Goal: Task Accomplishment & Management: Manage account settings

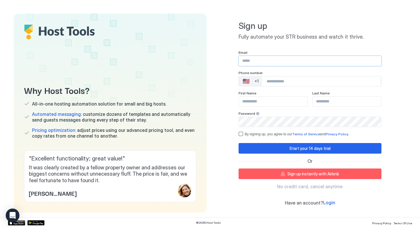
click at [248, 63] on input "Input Field" at bounding box center [310, 61] width 142 height 10
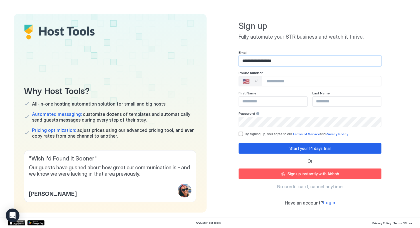
type input "**********"
click at [252, 80] on div "🇺🇸 +1" at bounding box center [250, 81] width 23 height 10
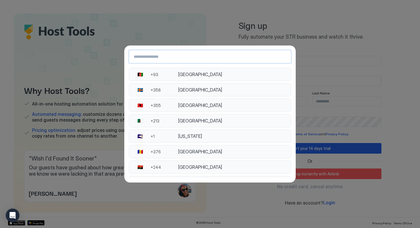
click at [172, 61] on input "Country Select Search Input" at bounding box center [210, 56] width 162 height 10
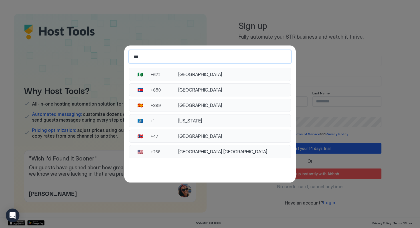
type input "***"
click at [187, 140] on button "🇳🇴 +47 Norway" at bounding box center [210, 136] width 162 height 13
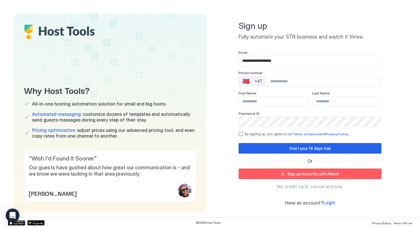
click at [278, 85] on input "Phone Number input" at bounding box center [323, 81] width 115 height 10
type input "**********"
click at [266, 105] on input "Input Field" at bounding box center [273, 102] width 69 height 10
type input "*****"
type input "**********"
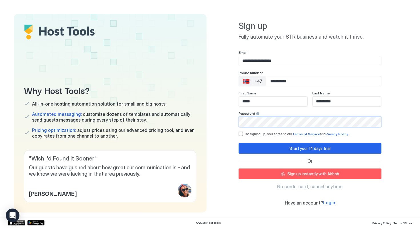
click at [238, 135] on div "**********" at bounding box center [310, 113] width 193 height 199
click at [241, 135] on div "termsPrivacy" at bounding box center [241, 134] width 5 height 5
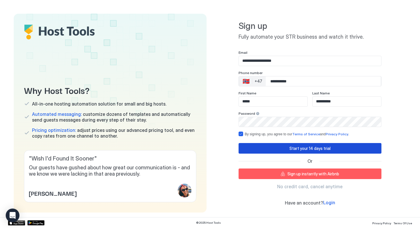
click at [260, 148] on button "Start your 14 days trial" at bounding box center [310, 148] width 143 height 11
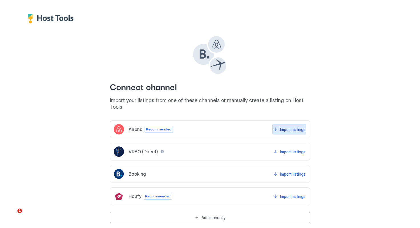
click at [285, 126] on div "Import listings" at bounding box center [292, 129] width 25 height 6
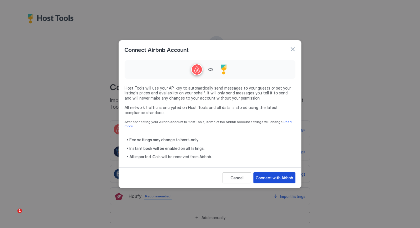
click at [267, 176] on div "Connect with Airbnb" at bounding box center [274, 178] width 37 height 6
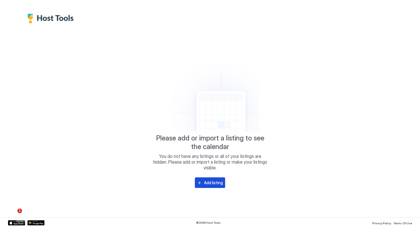
click at [213, 178] on button "Add listing" at bounding box center [210, 182] width 30 height 11
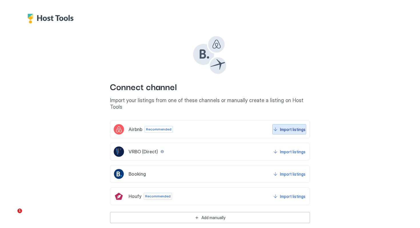
click at [290, 126] on div "Import listings" at bounding box center [292, 129] width 25 height 6
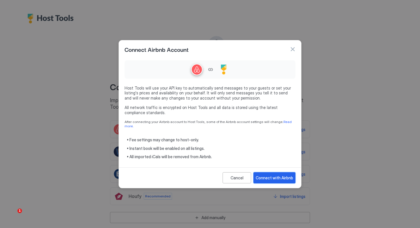
click at [280, 175] on div "Connect with Airbnb" at bounding box center [274, 178] width 37 height 6
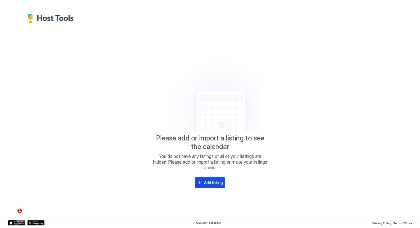
click at [206, 179] on button "Add listing" at bounding box center [210, 182] width 30 height 11
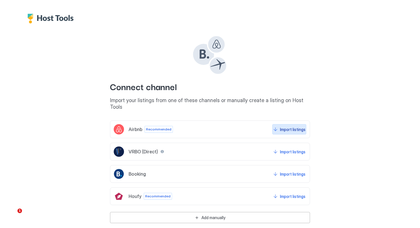
click at [284, 126] on div "Import listings" at bounding box center [292, 129] width 25 height 6
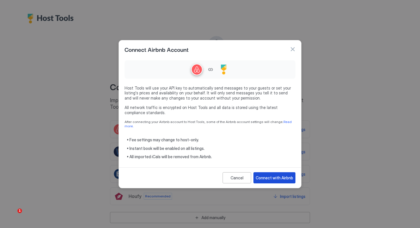
click at [276, 175] on div "Connect with Airbnb" at bounding box center [274, 178] width 37 height 6
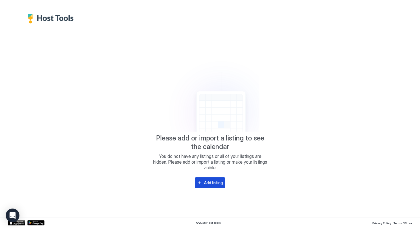
click at [210, 183] on div "Add listing" at bounding box center [213, 183] width 19 height 6
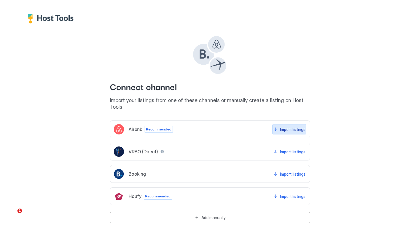
click at [284, 126] on div "Import listings" at bounding box center [292, 129] width 25 height 6
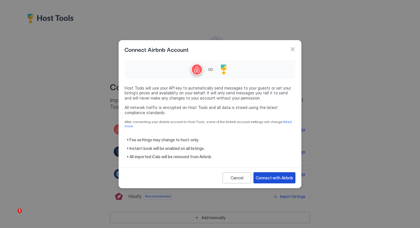
click at [273, 178] on div "Connect with Airbnb" at bounding box center [274, 178] width 37 height 6
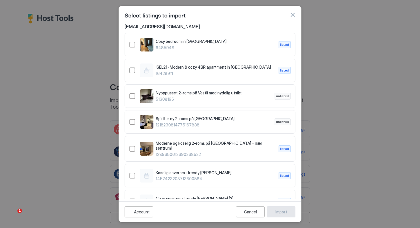
click at [132, 70] on div "16428911" at bounding box center [133, 70] width 6 height 6
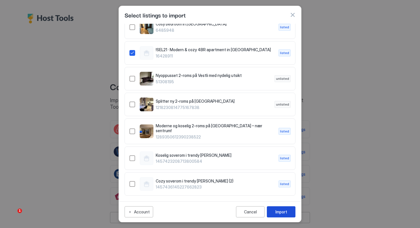
click at [277, 209] on div "Import" at bounding box center [282, 212] width 12 height 6
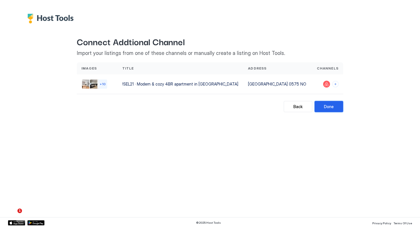
drag, startPoint x: 333, startPoint y: 106, endPoint x: 343, endPoint y: 138, distance: 33.6
click at [343, 139] on div "Back Connect Addtional Channel Import your listings from one of these channels …" at bounding box center [210, 114] width 420 height 228
click at [335, 85] on button "Connect channels" at bounding box center [336, 84] width 6 height 6
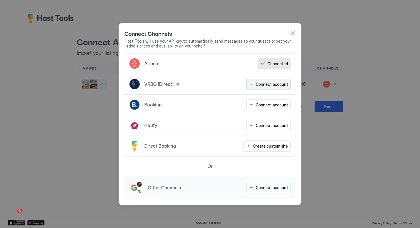
click at [265, 84] on div "Connect account" at bounding box center [272, 84] width 32 height 6
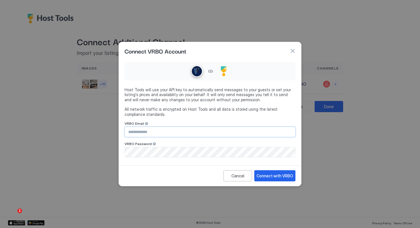
click at [202, 133] on input "Input Field" at bounding box center [210, 132] width 170 height 10
type input "**********"
click at [194, 121] on div "**********" at bounding box center [210, 109] width 171 height 98
click at [284, 177] on div "Connect with VRBO" at bounding box center [275, 176] width 37 height 6
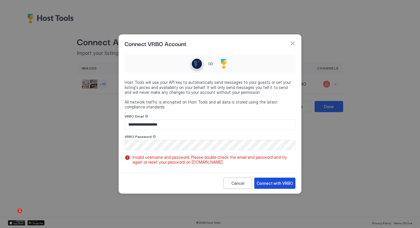
click at [277, 181] on div "Connect with VRBO" at bounding box center [275, 183] width 37 height 6
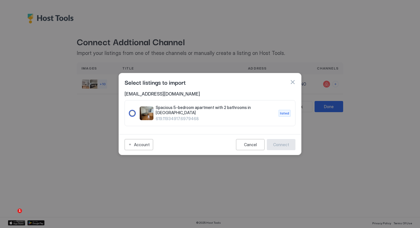
click at [132, 114] on div "619.11934917.6979468" at bounding box center [133, 113] width 6 height 6
click at [288, 147] on button "Connect" at bounding box center [281, 144] width 29 height 11
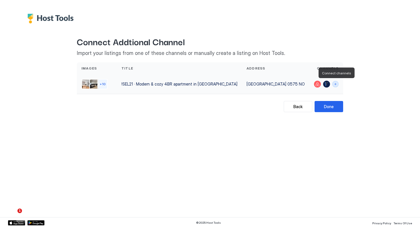
click at [334, 86] on button "Connect channels" at bounding box center [336, 84] width 6 height 6
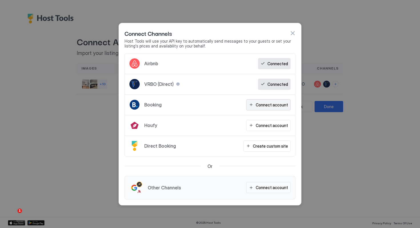
click at [267, 104] on div "Connect account" at bounding box center [272, 105] width 32 height 6
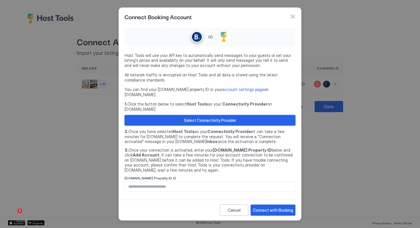
click at [217, 117] on div "Select Connectivity Provider" at bounding box center [210, 120] width 52 height 6
click at [150, 182] on input "Input Field" at bounding box center [210, 187] width 170 height 10
paste input "********"
type input "********"
click at [267, 207] on div "Connect with Booking" at bounding box center [273, 210] width 40 height 6
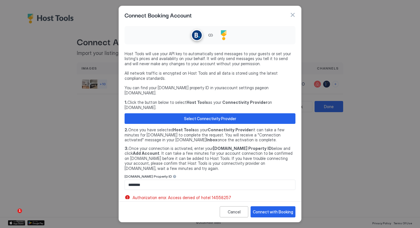
click at [228, 90] on link "account settings page" at bounding box center [244, 87] width 42 height 5
click at [270, 210] on div "Connect with Booking" at bounding box center [273, 212] width 40 height 6
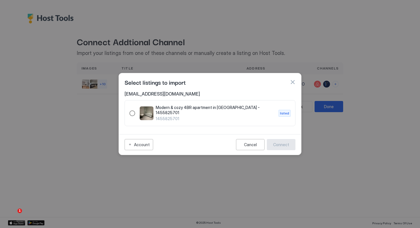
click at [130, 112] on div "1455825701" at bounding box center [133, 113] width 6 height 6
click at [285, 146] on div "Connect" at bounding box center [281, 145] width 16 height 6
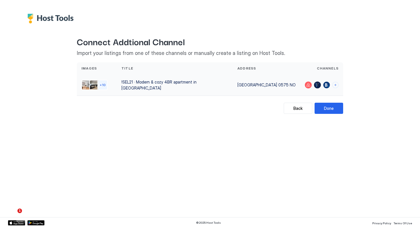
click at [169, 83] on div "!SEL21 · Modern & cozy 4BR apartment in [GEOGRAPHIC_DATA]" at bounding box center [175, 85] width 107 height 12
click at [180, 99] on div "Back Connect Addtional Channel Import your listings from one of these channels …" at bounding box center [210, 68] width 269 height 90
click at [335, 109] on button "Done" at bounding box center [329, 108] width 29 height 11
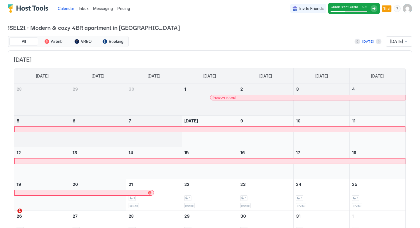
scroll to position [18, 0]
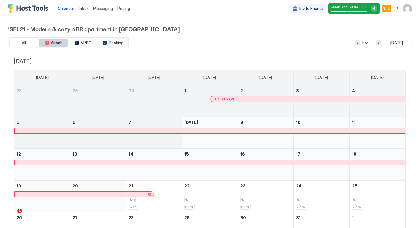
click at [50, 44] on button "Airbnb" at bounding box center [53, 43] width 29 height 8
click at [81, 44] on span "VRBO" at bounding box center [86, 42] width 11 height 5
click at [113, 43] on span "Booking" at bounding box center [116, 42] width 15 height 5
click at [35, 43] on button "All" at bounding box center [23, 43] width 29 height 8
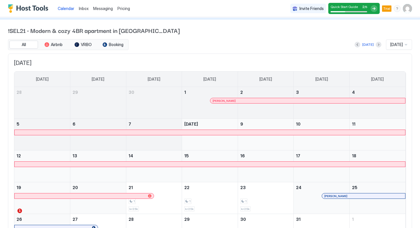
scroll to position [0, 0]
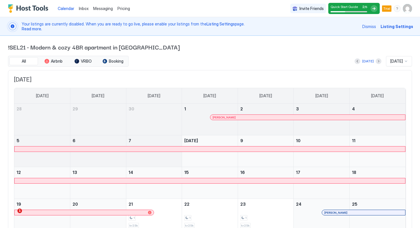
click at [394, 64] on div "[DATE]" at bounding box center [399, 61] width 26 height 10
click at [390, 121] on span "[DATE]" at bounding box center [395, 122] width 11 height 4
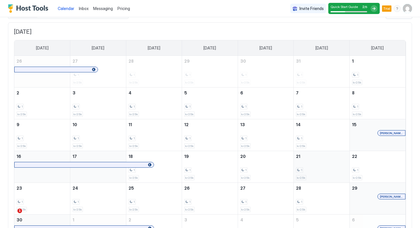
scroll to position [0, 0]
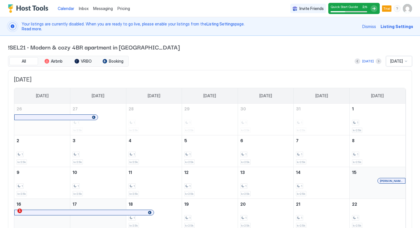
click at [398, 59] on span "[DATE]" at bounding box center [397, 61] width 13 height 5
click at [395, 133] on span "[DATE]" at bounding box center [395, 134] width 11 height 4
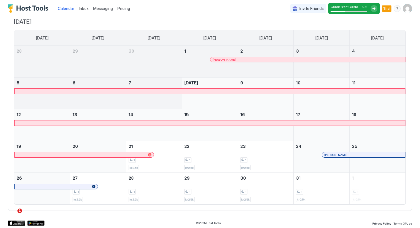
scroll to position [0, 0]
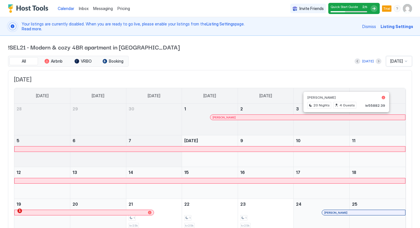
click at [398, 25] on span "Listing Settings" at bounding box center [397, 26] width 33 height 6
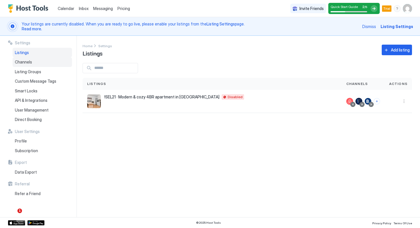
click at [23, 63] on span "Channels" at bounding box center [23, 61] width 17 height 5
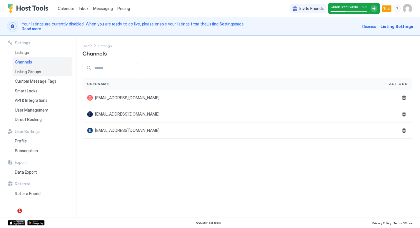
click at [26, 71] on span "Listing Groups" at bounding box center [28, 71] width 26 height 5
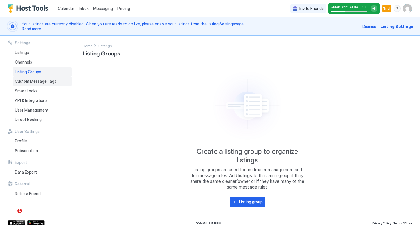
click at [37, 82] on span "Custom Message Tags" at bounding box center [35, 81] width 41 height 5
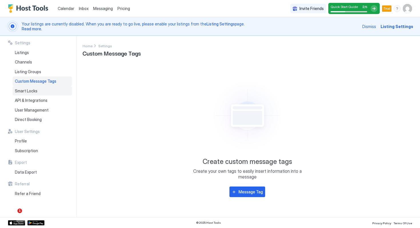
click at [35, 94] on div "Smart Locks" at bounding box center [42, 91] width 59 height 10
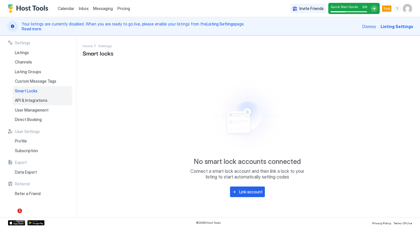
click at [35, 102] on span "API & Integrations" at bounding box center [31, 100] width 33 height 5
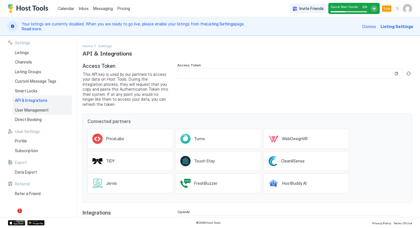
click at [36, 111] on span "User Management" at bounding box center [32, 110] width 34 height 5
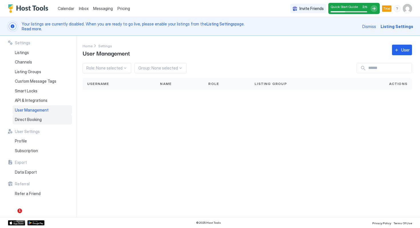
click at [36, 123] on div "Direct Booking" at bounding box center [42, 120] width 59 height 10
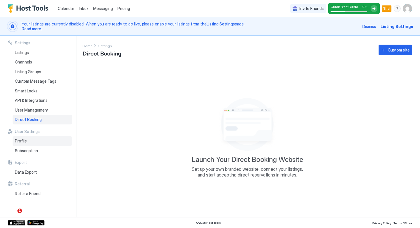
click at [35, 142] on div "Profile" at bounding box center [42, 141] width 59 height 10
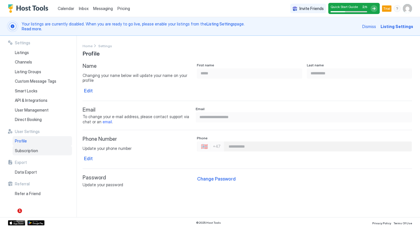
click at [32, 152] on span "Subscription" at bounding box center [26, 150] width 23 height 5
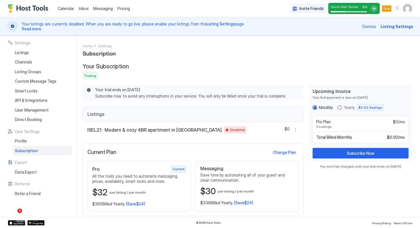
scroll to position [5, 0]
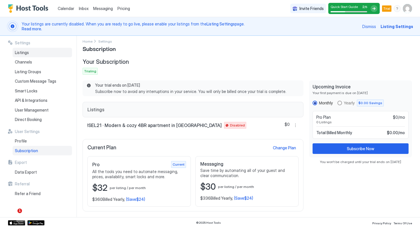
click at [32, 53] on div "Listings" at bounding box center [42, 53] width 59 height 10
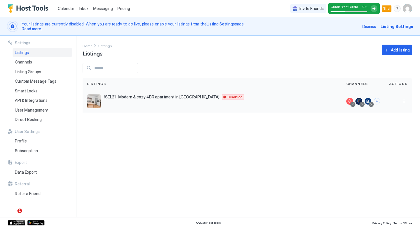
click at [174, 101] on div "!SEL21 · Modern & cozy 4BR apartment in [GEOGRAPHIC_DATA] NO Disabled" at bounding box center [212, 101] width 250 height 14
click at [171, 97] on span "!SEL21 · Modern & cozy 4BR apartment in [GEOGRAPHIC_DATA]" at bounding box center [161, 96] width 115 height 5
click at [23, 63] on span "Channels" at bounding box center [23, 61] width 17 height 5
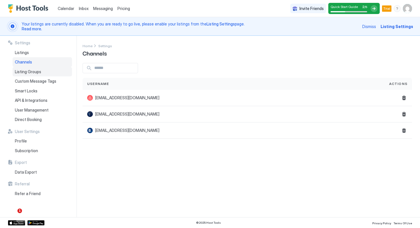
click at [29, 72] on span "Listing Groups" at bounding box center [28, 71] width 26 height 5
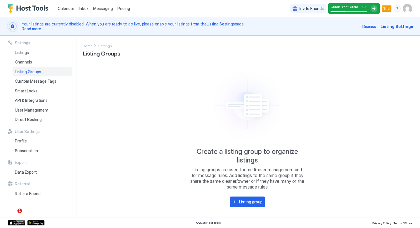
click at [65, 5] on link "Calendar" at bounding box center [66, 8] width 17 height 6
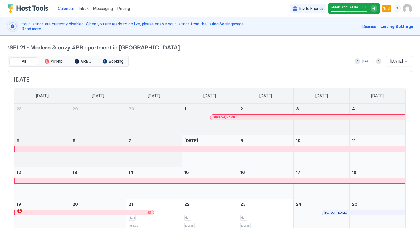
click at [85, 5] on div "Inbox" at bounding box center [84, 8] width 14 height 11
click at [84, 9] on span "Inbox" at bounding box center [84, 8] width 10 height 5
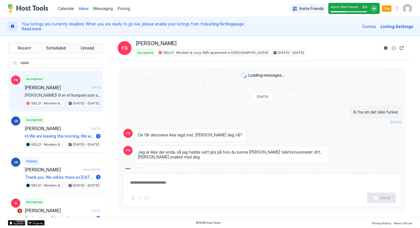
scroll to position [469, 0]
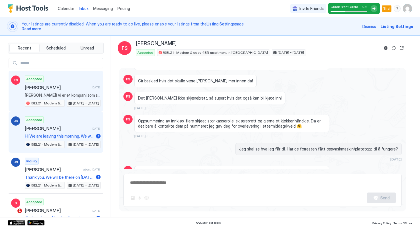
type textarea "*"
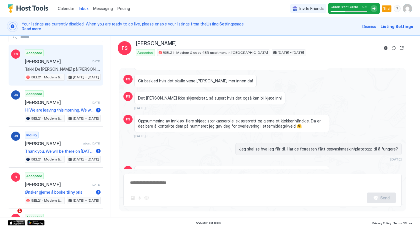
scroll to position [29, 0]
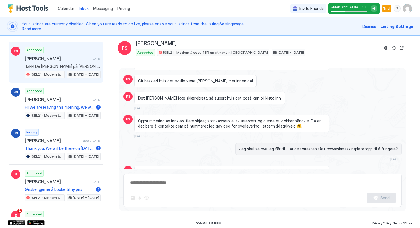
click at [122, 7] on span "Pricing" at bounding box center [124, 8] width 13 height 5
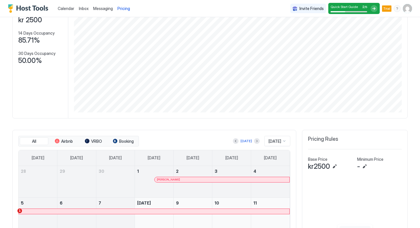
scroll to position [218, 0]
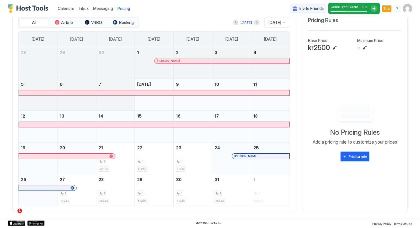
click at [353, 157] on div "Pricing rule" at bounding box center [358, 156] width 18 height 5
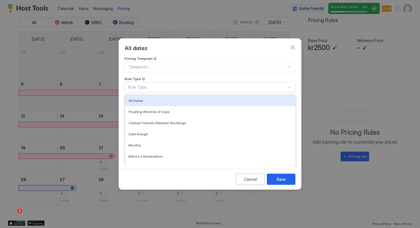
click at [141, 85] on div "Rule Type..." at bounding box center [207, 87] width 159 height 5
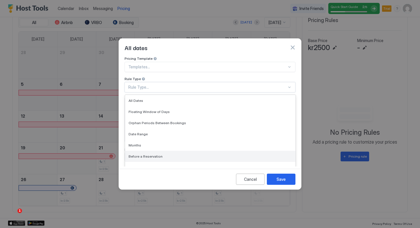
click at [161, 154] on div "Before a Reservation" at bounding box center [211, 156] width 164 height 4
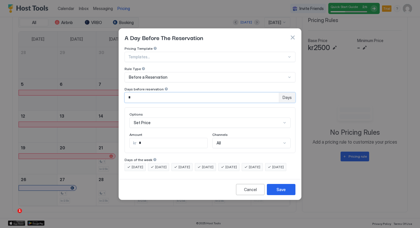
click at [231, 94] on input "*" at bounding box center [202, 98] width 154 height 10
type input "*"
click at [246, 191] on button "Cancel" at bounding box center [250, 189] width 29 height 11
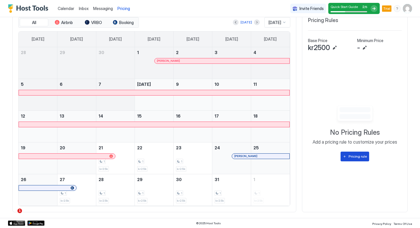
click at [352, 159] on div "Pricing rule" at bounding box center [358, 156] width 18 height 5
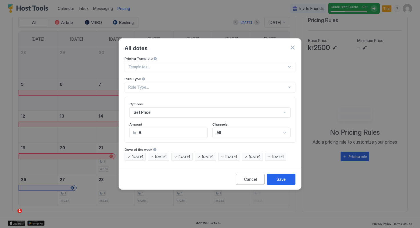
click at [147, 64] on div at bounding box center [207, 66] width 159 height 5
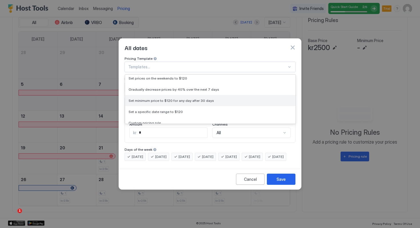
scroll to position [28, 0]
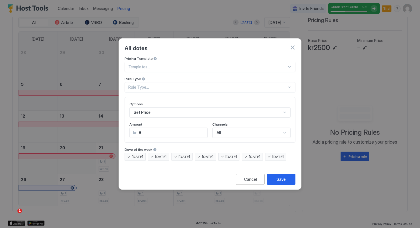
click at [166, 147] on div "Days of the week" at bounding box center [210, 149] width 171 height 5
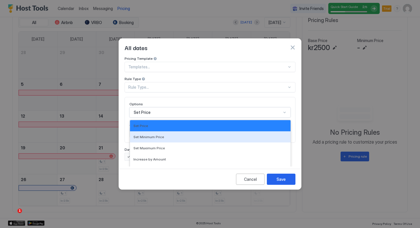
scroll to position [29, 0]
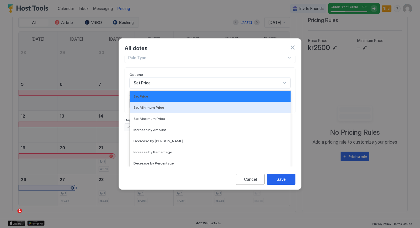
click at [157, 88] on div "Set Minimum Price, 2 of 17. 17 results available. Use Up and Down to choose opt…" at bounding box center [210, 83] width 161 height 10
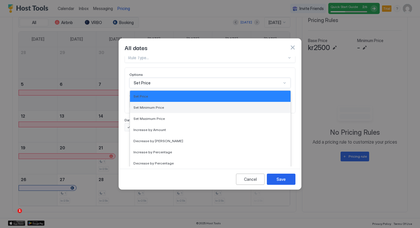
click at [162, 105] on span "Set Minimum Price" at bounding box center [149, 107] width 31 height 4
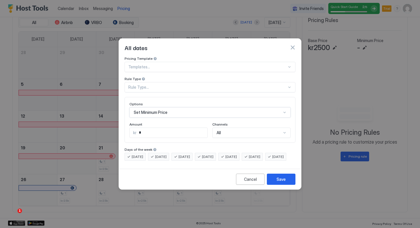
click at [158, 131] on input "*" at bounding box center [172, 133] width 71 height 10
type input "*"
click at [181, 137] on div "Options Set Minimum Price Amount kr **** Channels All" at bounding box center [210, 120] width 171 height 46
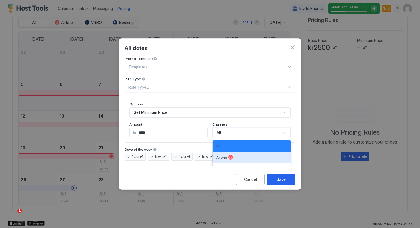
scroll to position [21, 0]
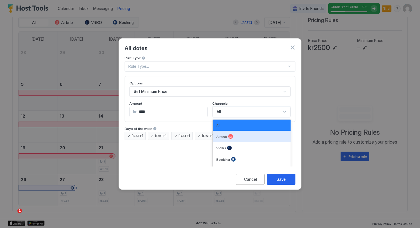
click at [228, 117] on div "Airbnb, 2 of 5. 5 results available. Use Up and Down to choose options, press E…" at bounding box center [252, 112] width 78 height 10
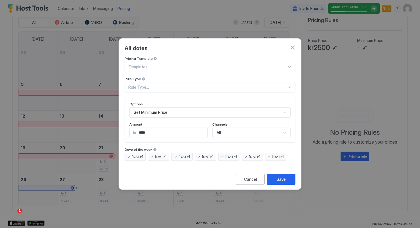
scroll to position [0, 0]
click at [186, 166] on div "Pricing Template Templates... Rule Type Rule Type... Options Set Minimum Price …" at bounding box center [210, 111] width 182 height 110
click at [186, 107] on div "Set Minimum Price" at bounding box center [210, 112] width 161 height 10
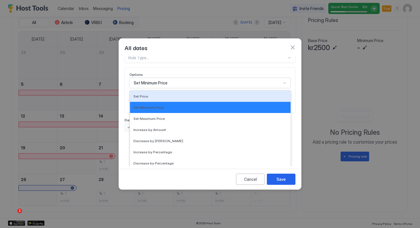
scroll to position [0, 0]
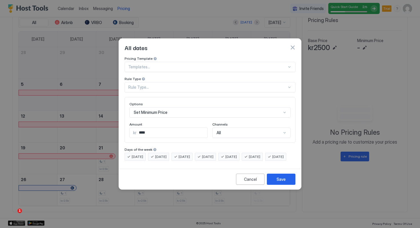
click at [206, 69] on div "Pricing Template Templates... Rule Type Rule Type... Options Set Minimum Price …" at bounding box center [210, 108] width 171 height 104
click at [190, 138] on div "Pricing Template Templates... Rule Type Rule Type... Options Set Minimum Price …" at bounding box center [210, 108] width 171 height 104
click at [135, 85] on div "Rule Type..." at bounding box center [207, 87] width 159 height 5
click at [283, 182] on div "Save" at bounding box center [281, 179] width 9 height 6
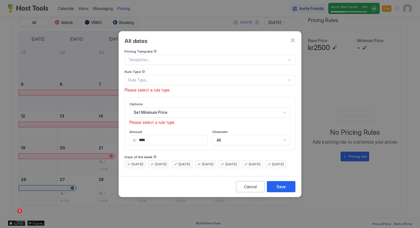
click at [152, 78] on div "Rule Type..." at bounding box center [207, 80] width 159 height 5
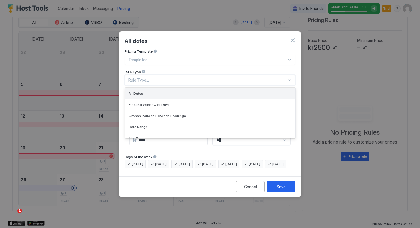
click at [155, 91] on div "All Dates" at bounding box center [211, 93] width 164 height 4
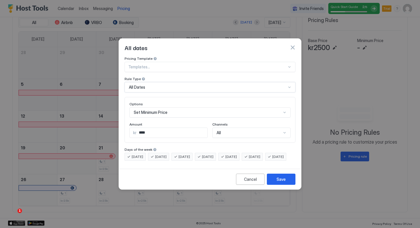
click at [142, 128] on input "****" at bounding box center [172, 133] width 71 height 10
type input "****"
click at [285, 182] on div "Save" at bounding box center [281, 179] width 9 height 6
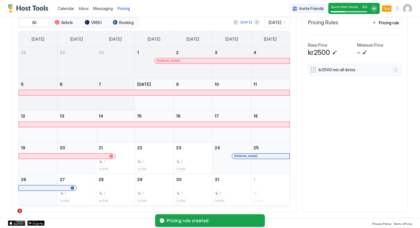
click at [397, 69] on button "More options" at bounding box center [396, 69] width 7 height 7
click at [368, 96] on div at bounding box center [210, 114] width 420 height 228
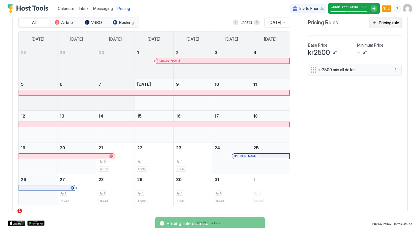
click at [381, 24] on div "Pricing rule" at bounding box center [389, 23] width 20 height 6
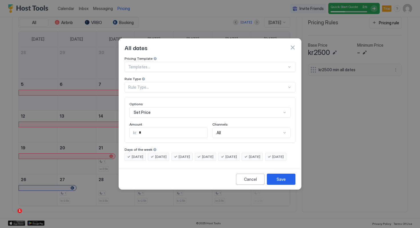
click at [136, 85] on div "Rule Type..." at bounding box center [207, 87] width 159 height 5
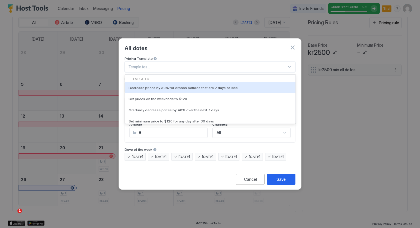
click at [142, 62] on div "Templates..." at bounding box center [210, 67] width 171 height 10
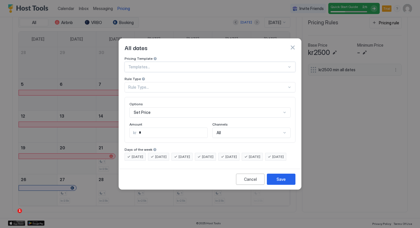
click at [153, 57] on div at bounding box center [155, 59] width 4 height 4
click at [142, 85] on div "Rule Type..." at bounding box center [207, 87] width 159 height 5
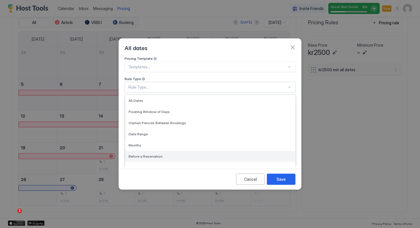
click at [151, 154] on span "Before a Reservation" at bounding box center [146, 156] width 34 height 4
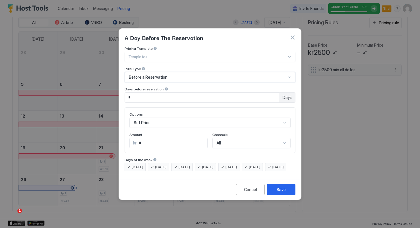
click at [165, 87] on div at bounding box center [166, 89] width 4 height 4
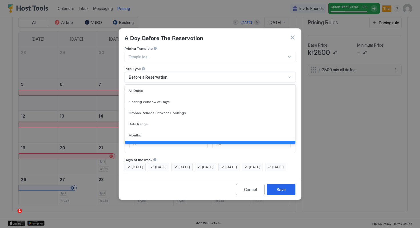
click at [162, 75] on span "Before a Reservation" at bounding box center [148, 77] width 39 height 5
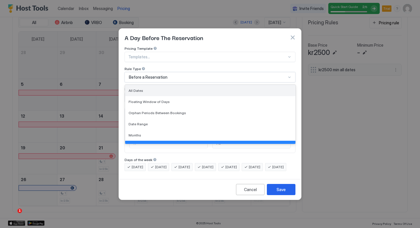
click at [151, 88] on div "All Dates" at bounding box center [211, 90] width 164 height 4
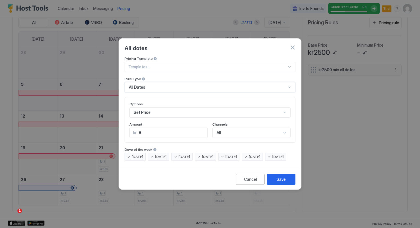
click at [154, 85] on div "All Dates" at bounding box center [208, 87] width 158 height 5
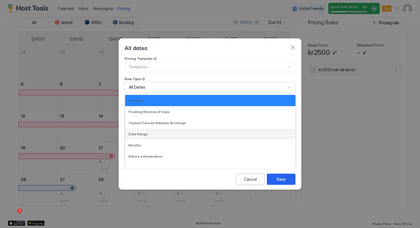
click at [153, 128] on div "Date Range" at bounding box center [210, 133] width 170 height 11
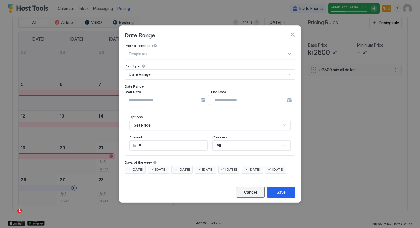
click at [249, 192] on button "Cancel" at bounding box center [250, 191] width 29 height 11
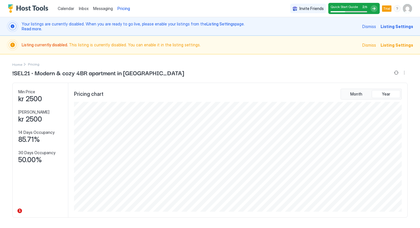
click at [356, 5] on span "Quick Start Guide" at bounding box center [344, 7] width 27 height 4
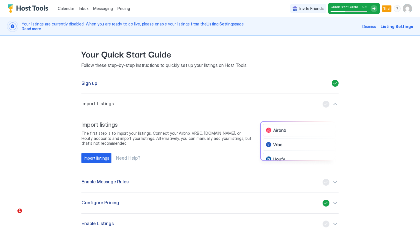
scroll to position [28, 0]
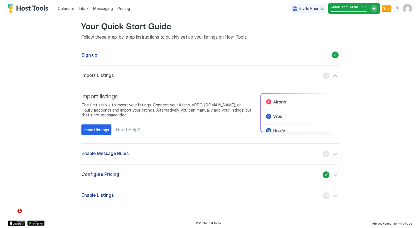
click at [337, 152] on div "button" at bounding box center [331, 153] width 16 height 7
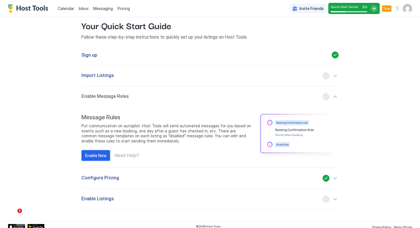
click at [93, 156] on div "Enable Now" at bounding box center [95, 155] width 21 height 6
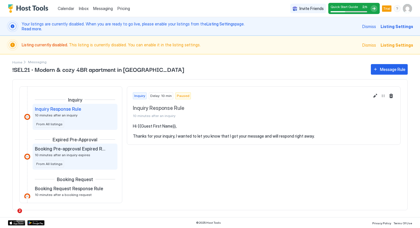
click at [87, 150] on span "Booking Pre-approval Expired Rule" at bounding box center [70, 149] width 71 height 6
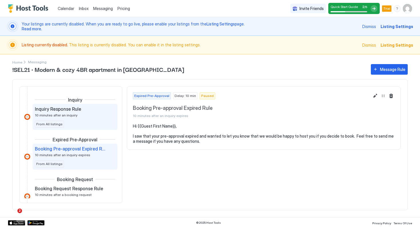
click at [78, 120] on div "Inquiry Response Rule 10 minutes after an inquiry From All listings" at bounding box center [75, 116] width 80 height 21
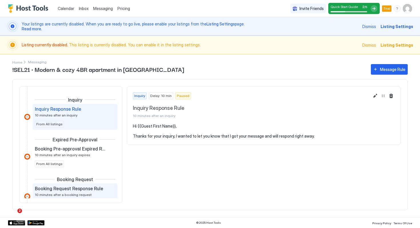
click at [88, 186] on span "Booking Request Response Rule" at bounding box center [69, 189] width 68 height 6
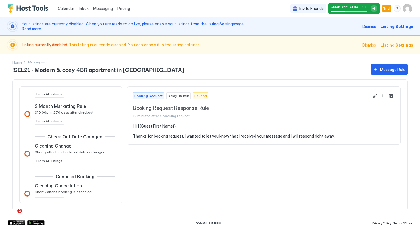
scroll to position [403, 0]
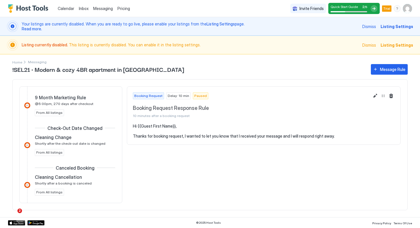
click at [36, 6] on img "Host Tools Logo" at bounding box center [29, 8] width 43 height 9
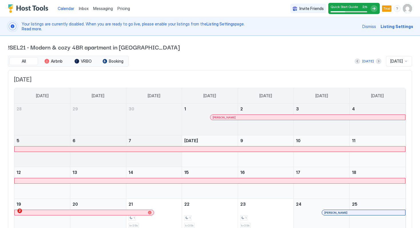
click at [126, 7] on span "Pricing" at bounding box center [124, 8] width 13 height 5
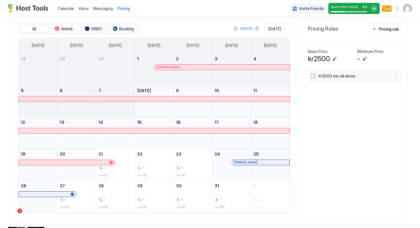
scroll to position [206, 0]
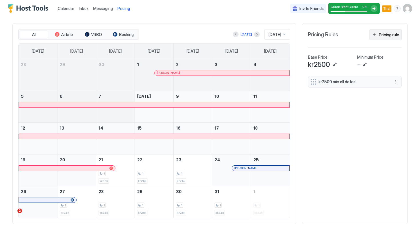
click at [391, 37] on div "Pricing rule" at bounding box center [389, 35] width 20 height 6
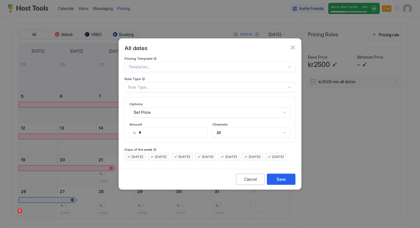
click at [152, 85] on div "Rule Type..." at bounding box center [207, 87] width 159 height 5
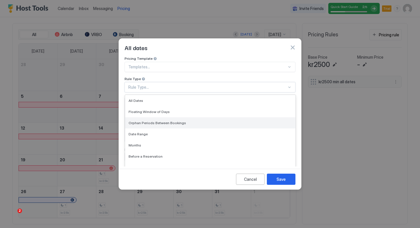
click at [152, 120] on div "Orphan Periods Between Bookings" at bounding box center [210, 122] width 170 height 11
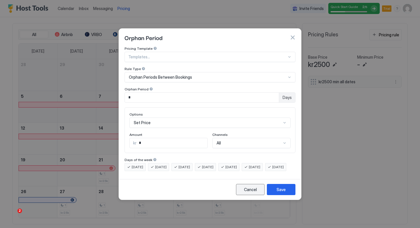
click at [246, 195] on button "Cancel" at bounding box center [250, 189] width 29 height 11
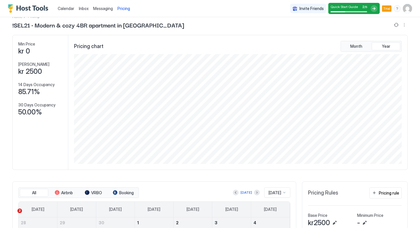
scroll to position [0, 0]
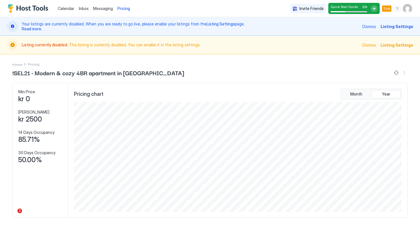
click at [300, 9] on div "Invite Friends" at bounding box center [309, 9] width 36 height 10
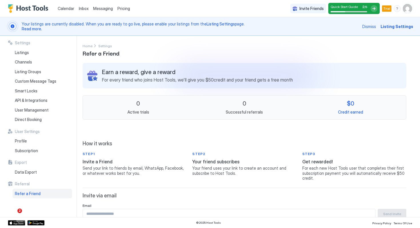
click at [64, 9] on span "Calendar" at bounding box center [66, 8] width 17 height 5
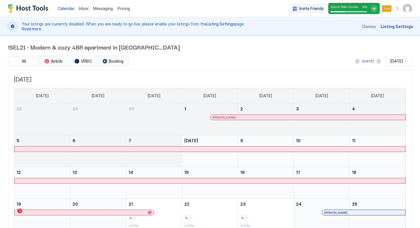
click at [396, 27] on span "Listing Settings" at bounding box center [397, 26] width 33 height 6
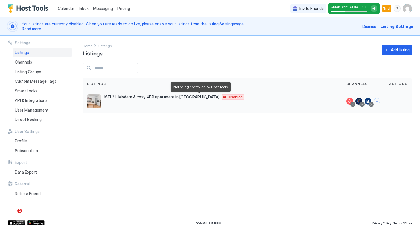
click at [228, 97] on span "Disabled" at bounding box center [235, 97] width 15 height 0
click at [103, 102] on div "!SEL21 · Modern & cozy 4BR apartment in [GEOGRAPHIC_DATA] NO Disabled" at bounding box center [212, 101] width 250 height 14
click at [122, 93] on div "!SEL21 · Modern & cozy 4BR apartment in [GEOGRAPHIC_DATA] NO Disabled" at bounding box center [212, 101] width 259 height 23
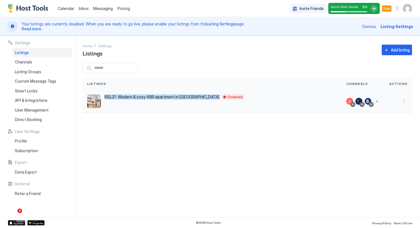
click at [122, 93] on div "!SEL21 · Modern & cozy 4BR apartment in [GEOGRAPHIC_DATA] NO Disabled" at bounding box center [212, 101] width 259 height 23
click at [134, 108] on div "!SEL21 · Modern & cozy 4BR apartment in [GEOGRAPHIC_DATA] NO Disabled" at bounding box center [212, 101] width 259 height 23
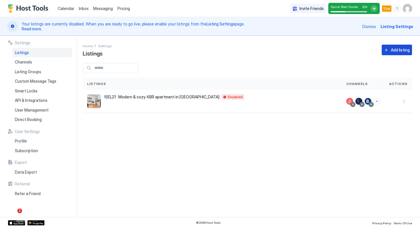
click at [399, 53] on button "Add listing" at bounding box center [397, 50] width 30 height 11
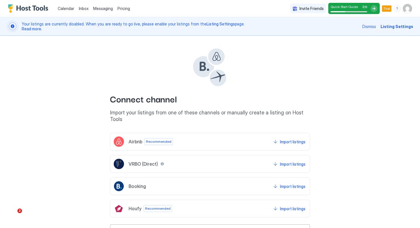
scroll to position [17, 0]
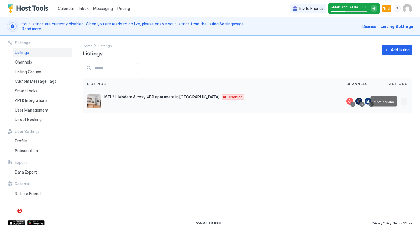
click at [404, 101] on button "More options" at bounding box center [404, 101] width 7 height 7
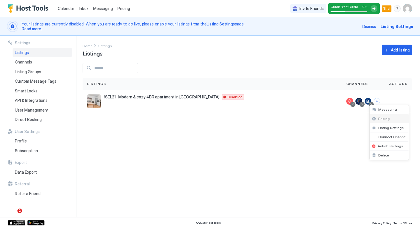
click at [385, 122] on div "Pricing" at bounding box center [389, 118] width 39 height 9
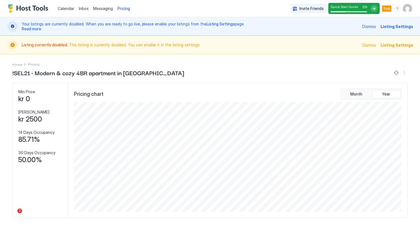
scroll to position [110, 329]
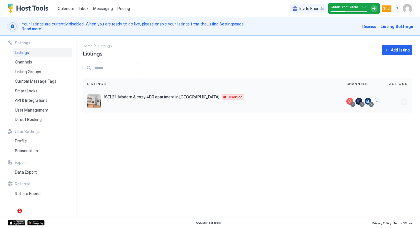
click at [404, 100] on button "More options" at bounding box center [404, 101] width 7 height 7
click at [279, 163] on div at bounding box center [210, 114] width 420 height 228
click at [122, 10] on span "Pricing" at bounding box center [124, 8] width 13 height 5
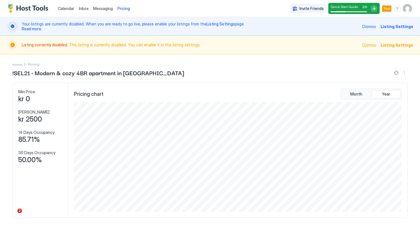
click at [398, 26] on span "Listing Settings" at bounding box center [397, 26] width 33 height 6
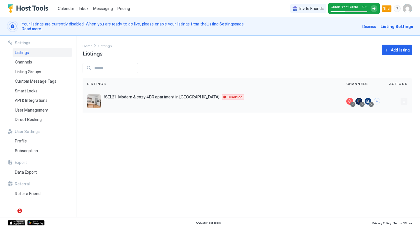
click at [403, 101] on button "More options" at bounding box center [404, 101] width 7 height 7
click at [382, 126] on span "Listing Settings" at bounding box center [391, 128] width 25 height 4
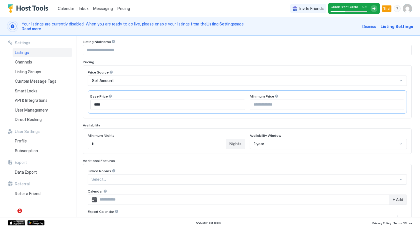
scroll to position [69, 0]
click at [109, 97] on div at bounding box center [110, 96] width 4 height 4
click at [263, 107] on input "Input Field" at bounding box center [327, 104] width 154 height 10
type input "****"
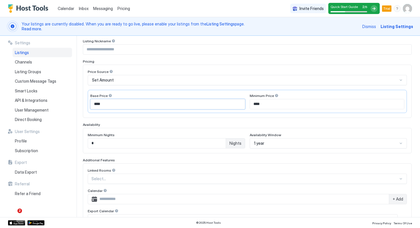
click at [177, 104] on input "****" at bounding box center [168, 104] width 154 height 10
type input "*"
type input "****"
click at [194, 121] on div "Enable Listing Listing Nickname Pricing Price Source Set Amount Base Price ****…" at bounding box center [247, 157] width 329 height 257
click at [122, 79] on div "Set Amount" at bounding box center [245, 80] width 306 height 5
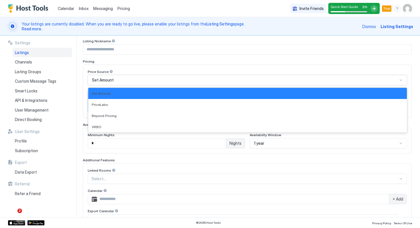
click at [128, 78] on div "Set Amount" at bounding box center [245, 80] width 306 height 5
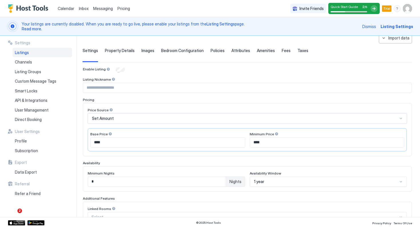
scroll to position [20, 0]
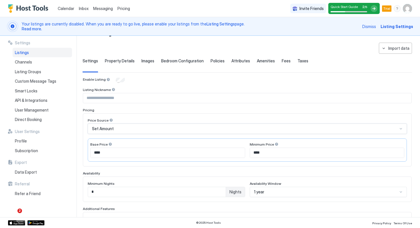
click at [117, 98] on input "Input Field" at bounding box center [247, 98] width 329 height 10
click at [113, 90] on div at bounding box center [114, 90] width 4 height 4
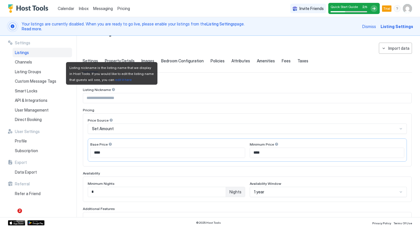
click at [112, 89] on div at bounding box center [114, 90] width 4 height 4
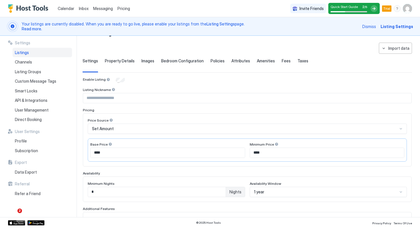
click at [112, 89] on div at bounding box center [114, 90] width 4 height 4
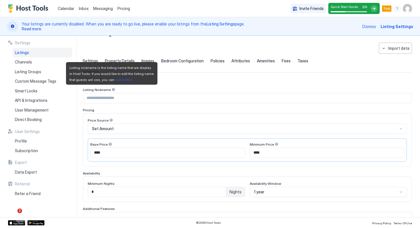
click at [116, 80] on div "edit it here" at bounding box center [123, 80] width 17 height 4
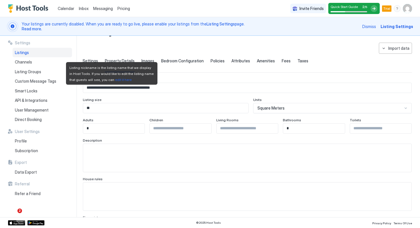
scroll to position [0, 0]
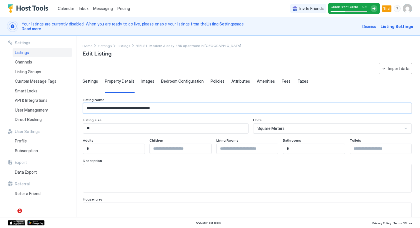
drag, startPoint x: 101, startPoint y: 108, endPoint x: 79, endPoint y: 103, distance: 22.8
click at [79, 103] on div "**********" at bounding box center [210, 126] width 420 height 181
type input "**********"
click at [92, 82] on span "Settings" at bounding box center [90, 81] width 15 height 5
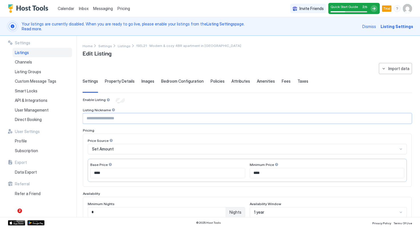
click at [103, 117] on input "Input Field" at bounding box center [247, 119] width 329 height 10
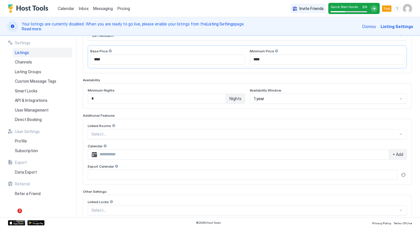
scroll to position [115, 0]
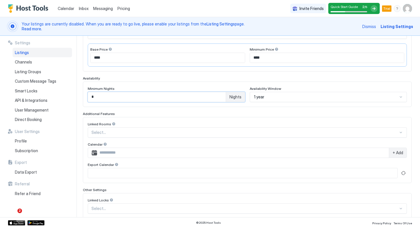
click at [130, 96] on input "*" at bounding box center [157, 97] width 138 height 10
type input "*"
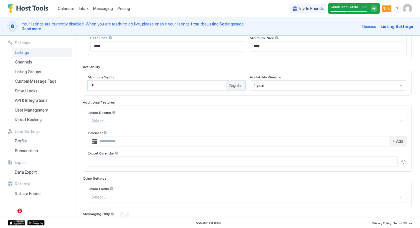
click at [268, 91] on div "1 year" at bounding box center [329, 85] width 158 height 10
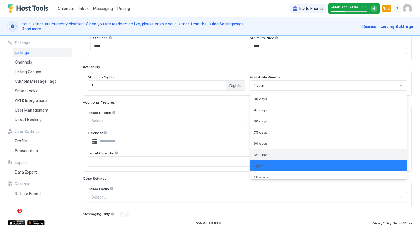
click at [263, 154] on span "180 days" at bounding box center [261, 154] width 15 height 4
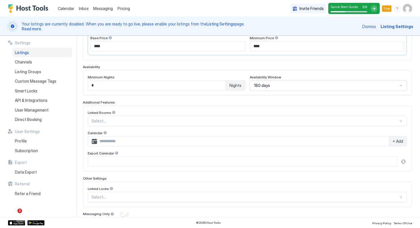
scroll to position [159, 0]
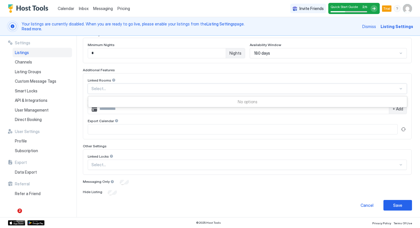
click at [102, 88] on div at bounding box center [245, 88] width 307 height 5
click at [115, 107] on input "Input Field" at bounding box center [243, 109] width 292 height 10
click at [400, 111] on span "+ Add" at bounding box center [398, 108] width 11 height 5
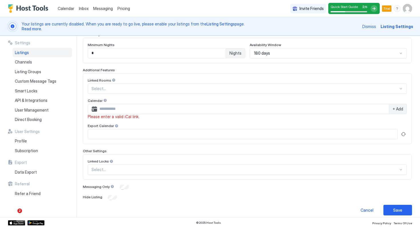
scroll to position [164, 0]
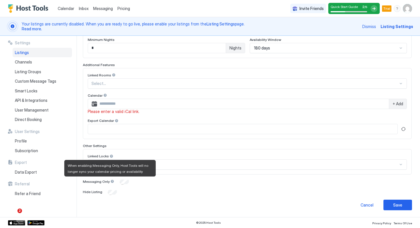
click at [110, 182] on div at bounding box center [112, 181] width 4 height 4
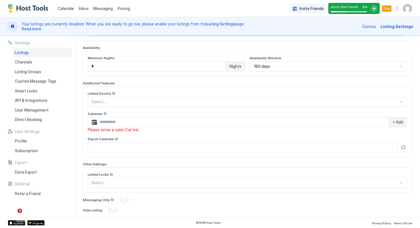
scroll to position [144, 0]
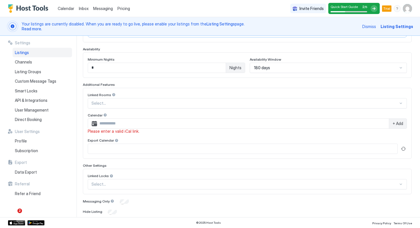
click at [105, 115] on div at bounding box center [105, 115] width 4 height 4
click at [262, 107] on div "Select..." at bounding box center [247, 103] width 319 height 10
click at [248, 94] on div "Linked Rooms" at bounding box center [247, 95] width 319 height 5
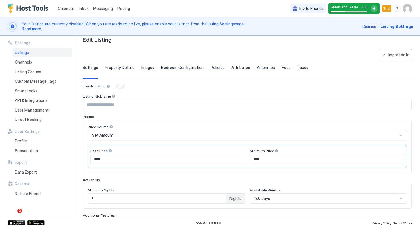
scroll to position [0, 0]
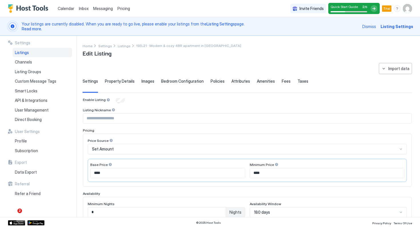
click at [114, 84] on div "Property Details" at bounding box center [120, 86] width 30 height 14
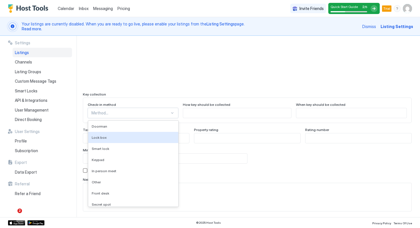
scroll to position [507, 0]
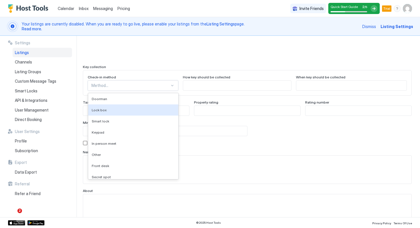
click at [108, 91] on div "Lock box, 2 of 9. 9 results available. Use Up and Down to choose options, press…" at bounding box center [133, 85] width 91 height 10
click at [107, 112] on div "Lock box" at bounding box center [133, 109] width 90 height 11
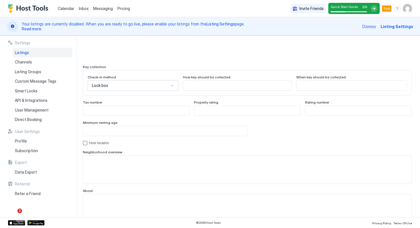
click at [196, 87] on input "Input Field" at bounding box center [237, 86] width 108 height 10
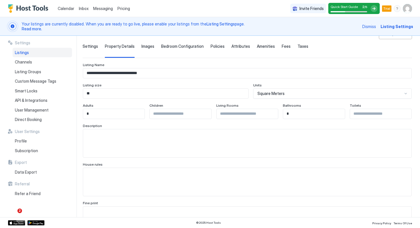
scroll to position [0, 0]
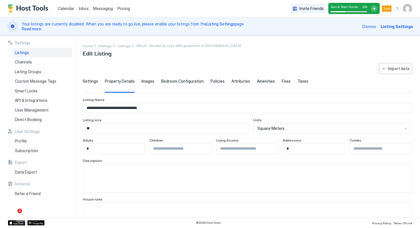
click at [147, 84] on div "Images" at bounding box center [148, 86] width 13 height 14
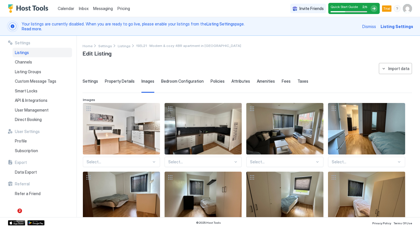
click at [177, 83] on span "Bedroom Configuration" at bounding box center [182, 81] width 43 height 5
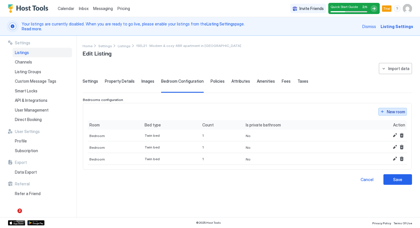
click at [393, 113] on div "New room" at bounding box center [396, 112] width 18 height 6
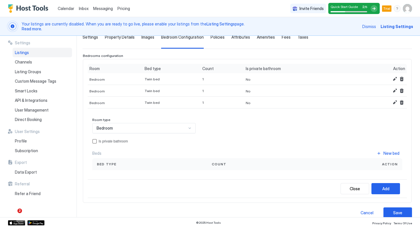
scroll to position [45, 0]
click at [130, 167] on div "Bed type" at bounding box center [149, 163] width 115 height 12
click at [222, 166] on div "Count" at bounding box center [255, 163] width 96 height 12
click at [107, 162] on span "Bed type" at bounding box center [107, 163] width 20 height 5
click at [116, 158] on div "Bed type" at bounding box center [149, 163] width 115 height 12
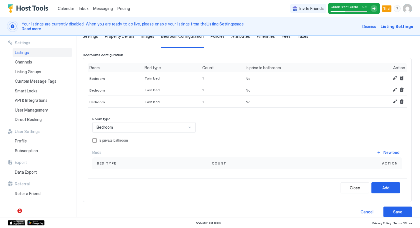
click at [113, 165] on span "Bed type" at bounding box center [107, 163] width 20 height 5
click at [289, 161] on div "Count" at bounding box center [255, 163] width 87 height 5
click at [393, 154] on div "New bed" at bounding box center [392, 152] width 16 height 6
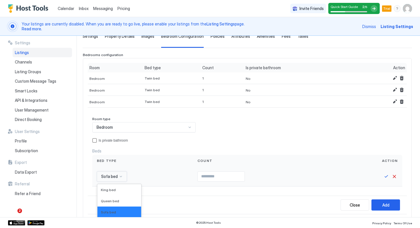
scroll to position [98, 0]
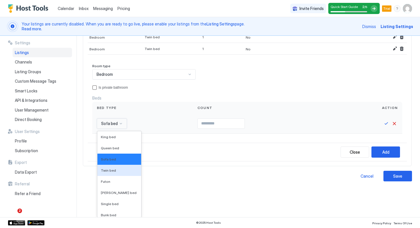
click at [112, 129] on div "Twin bed, 4 of 16. 16 results available. Use Up and Down to choose options, pre…" at bounding box center [112, 123] width 30 height 10
click at [112, 145] on div "Queen bed" at bounding box center [120, 147] width 44 height 11
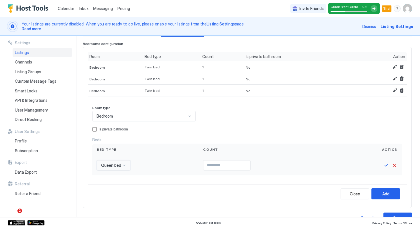
scroll to position [55, 0]
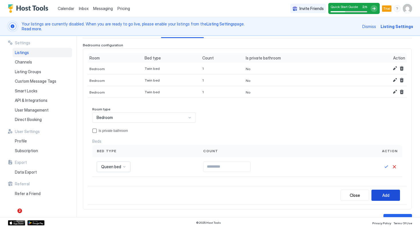
click at [387, 195] on div "Add" at bounding box center [386, 195] width 7 height 6
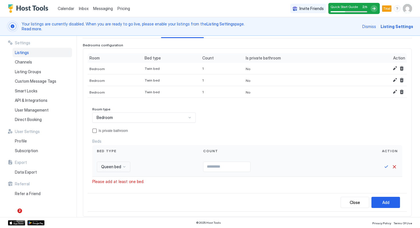
click at [217, 170] on input "Input Field" at bounding box center [227, 167] width 47 height 10
type input "*"
click at [380, 203] on button "Add" at bounding box center [386, 202] width 29 height 11
click at [386, 165] on button "Save" at bounding box center [386, 166] width 7 height 7
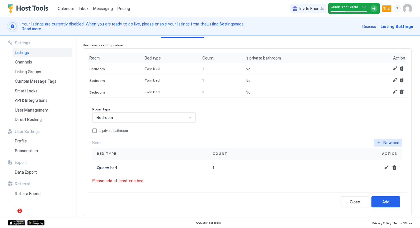
click at [390, 142] on div "New bed" at bounding box center [392, 143] width 16 height 6
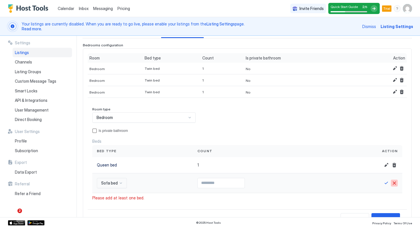
click at [394, 182] on button "Cancel" at bounding box center [394, 183] width 7 height 7
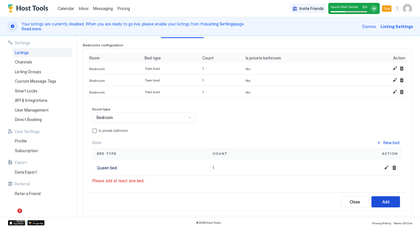
click at [383, 200] on div "Add" at bounding box center [386, 202] width 7 height 6
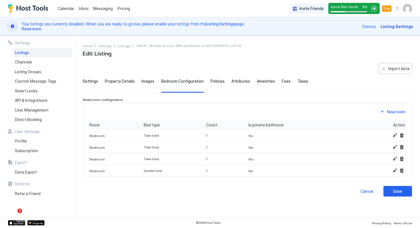
scroll to position [0, 0]
click at [395, 112] on div "New room" at bounding box center [396, 112] width 18 height 6
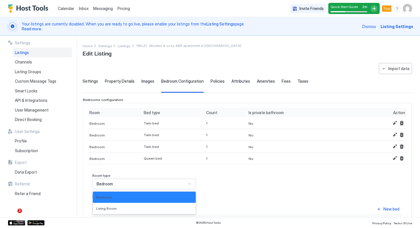
scroll to position [35, 0]
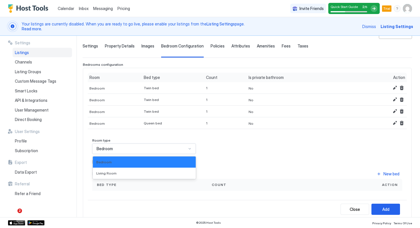
click at [164, 184] on div "Room type Bedroom selected, 1 of 2. 2 results available. Use Up and Down to cho…" at bounding box center [247, 164] width 310 height 53
click at [133, 174] on div "Living Room" at bounding box center [144, 173] width 96 height 4
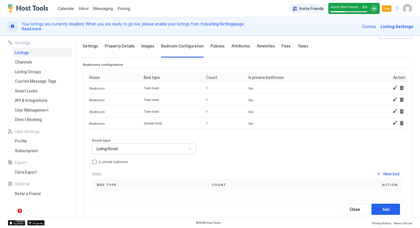
click at [103, 183] on span "Bed type" at bounding box center [107, 184] width 20 height 5
click at [396, 173] on div "New bed" at bounding box center [392, 174] width 16 height 6
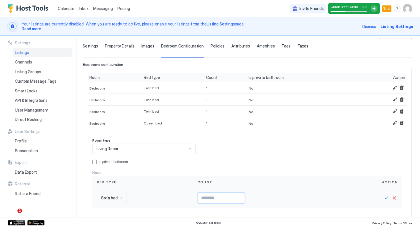
click at [211, 198] on input "Input Field" at bounding box center [221, 198] width 47 height 10
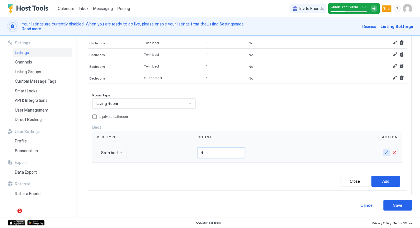
type input "*"
click at [386, 153] on button "Save" at bounding box center [386, 152] width 7 height 7
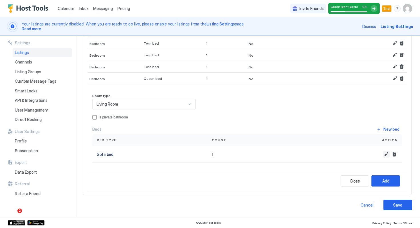
scroll to position [80, 0]
click at [384, 182] on div "Add" at bounding box center [386, 181] width 7 height 6
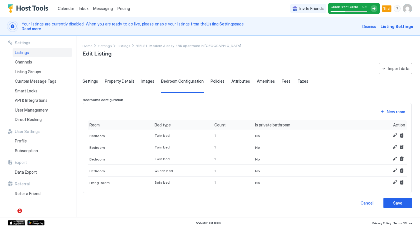
scroll to position [0, 0]
click at [397, 202] on div "Save" at bounding box center [398, 203] width 9 height 6
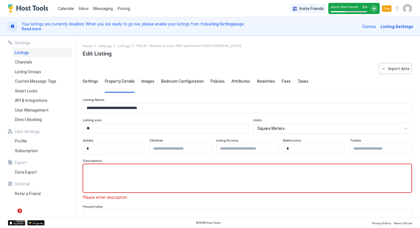
click at [144, 83] on span "Images" at bounding box center [148, 81] width 13 height 5
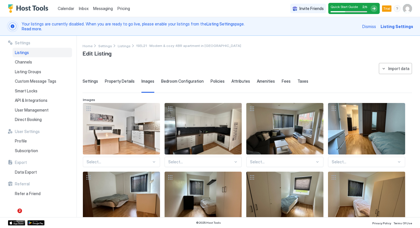
click at [180, 81] on span "Bedroom Configuration" at bounding box center [182, 81] width 43 height 5
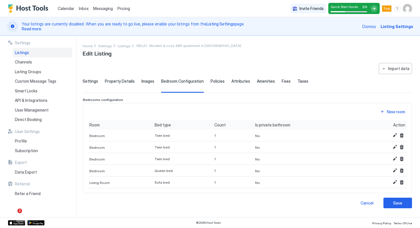
click at [215, 81] on span "Policies" at bounding box center [218, 81] width 14 height 5
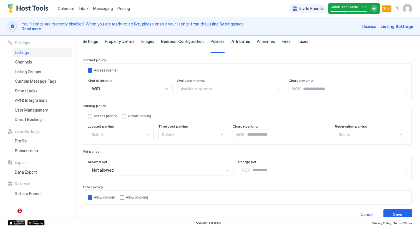
scroll to position [40, 0]
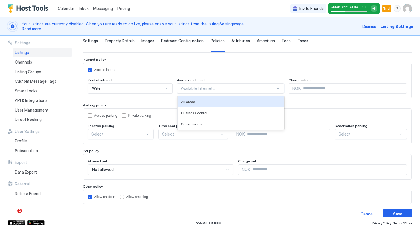
click at [189, 88] on div at bounding box center [228, 88] width 94 height 5
click at [193, 100] on div "All areas" at bounding box center [230, 102] width 99 height 4
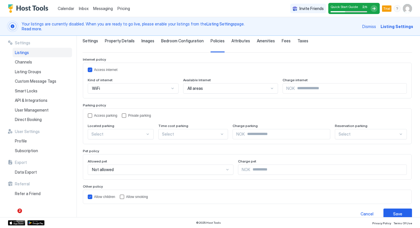
click at [291, 88] on span "NOK" at bounding box center [291, 88] width 9 height 5
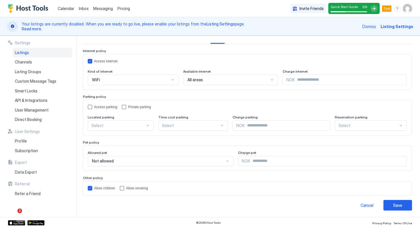
scroll to position [31, 0]
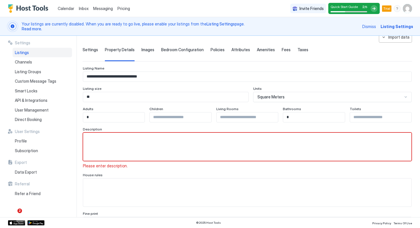
click at [298, 49] on span "Taxes" at bounding box center [303, 49] width 11 height 5
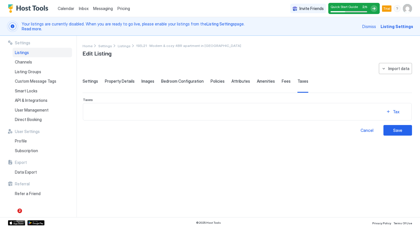
scroll to position [0, 0]
click at [283, 79] on span "Fees" at bounding box center [286, 81] width 9 height 5
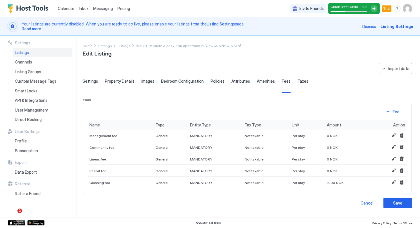
click at [257, 81] on span "Amenities" at bounding box center [266, 81] width 18 height 5
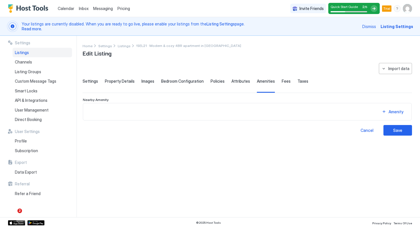
click at [236, 82] on span "Attributes" at bounding box center [241, 81] width 19 height 5
click at [213, 80] on span "Policies" at bounding box center [218, 81] width 14 height 5
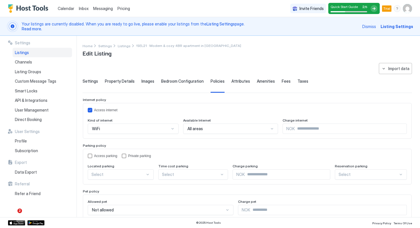
click at [178, 81] on span "Bedroom Configuration" at bounding box center [182, 81] width 43 height 5
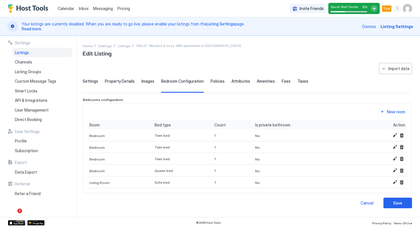
click at [148, 80] on span "Images" at bounding box center [148, 81] width 13 height 5
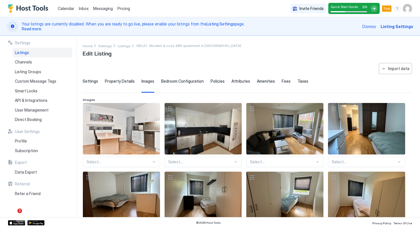
click at [124, 84] on div "Property Details" at bounding box center [120, 86] width 30 height 14
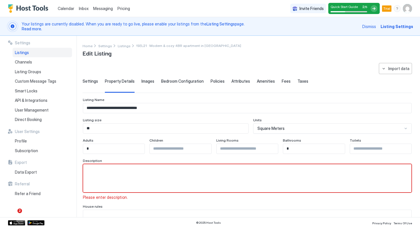
click at [94, 79] on span "Settings" at bounding box center [90, 81] width 15 height 5
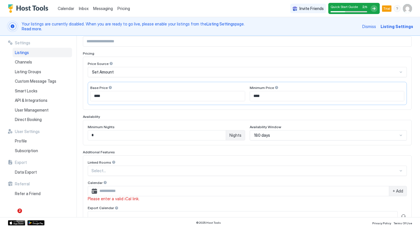
scroll to position [164, 0]
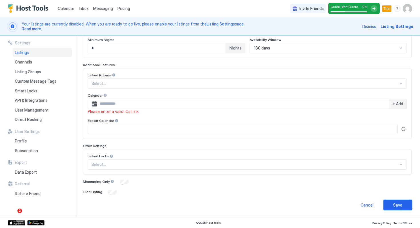
click at [395, 204] on div "Save" at bounding box center [398, 205] width 9 height 6
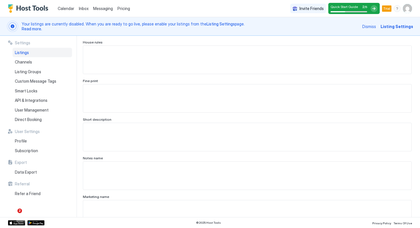
scroll to position [32, 0]
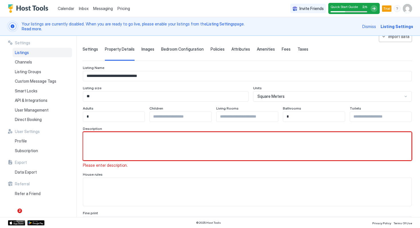
click at [184, 149] on textarea "Input Field" at bounding box center [247, 146] width 329 height 28
paste textarea "**********"
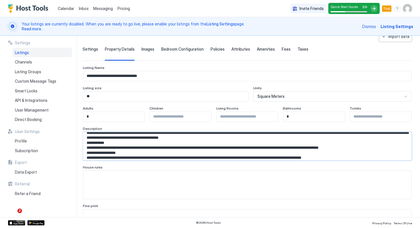
scroll to position [0, 0]
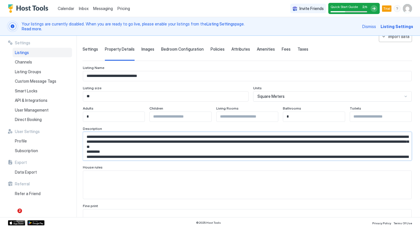
drag, startPoint x: 106, startPoint y: 152, endPoint x: 79, endPoint y: 152, distance: 27.5
click at [79, 152] on div "**********" at bounding box center [210, 126] width 420 height 181
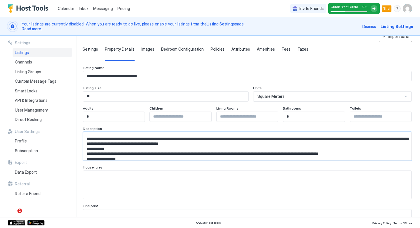
scroll to position [27, 0]
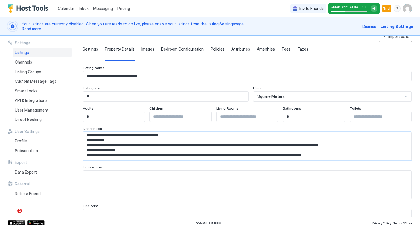
drag, startPoint x: 115, startPoint y: 141, endPoint x: 84, endPoint y: 141, distance: 30.9
click at [84, 141] on textarea "Input Field" at bounding box center [247, 146] width 329 height 28
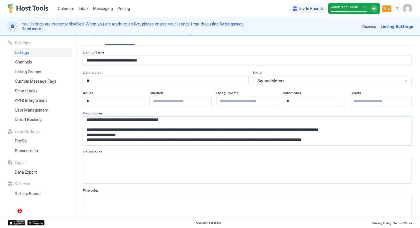
scroll to position [48, 0]
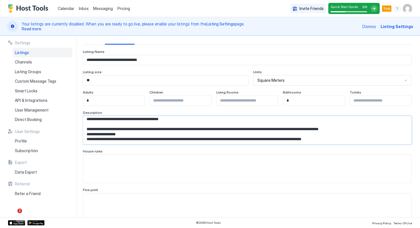
drag, startPoint x: 128, startPoint y: 137, endPoint x: 92, endPoint y: 135, distance: 35.8
click at [92, 134] on textarea "Input Field" at bounding box center [247, 130] width 329 height 28
click at [120, 136] on textarea "Input Field" at bounding box center [247, 130] width 329 height 28
drag, startPoint x: 350, startPoint y: 142, endPoint x: 198, endPoint y: 137, distance: 152.5
click at [198, 137] on textarea "Input Field" at bounding box center [247, 130] width 329 height 28
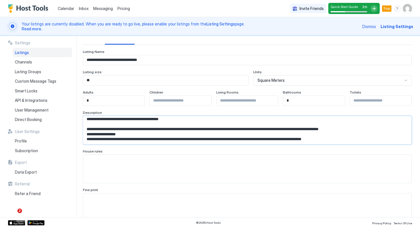
drag, startPoint x: 124, startPoint y: 134, endPoint x: 63, endPoint y: 133, distance: 60.9
click at [63, 133] on div "**********" at bounding box center [210, 126] width 420 height 181
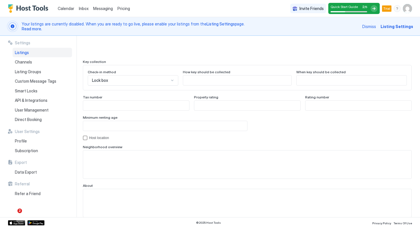
scroll to position [534, 0]
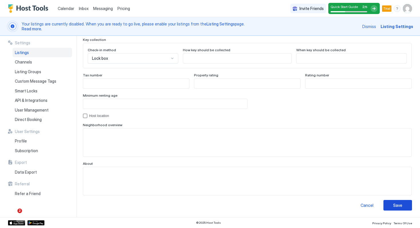
type textarea "**********"
click at [395, 203] on div "Save" at bounding box center [398, 205] width 9 height 6
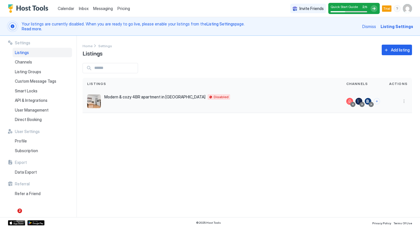
click at [404, 105] on div at bounding box center [398, 101] width 27 height 23
click at [404, 100] on button "More options" at bounding box center [404, 101] width 7 height 7
click at [387, 127] on span "Listing Settings" at bounding box center [391, 128] width 25 height 4
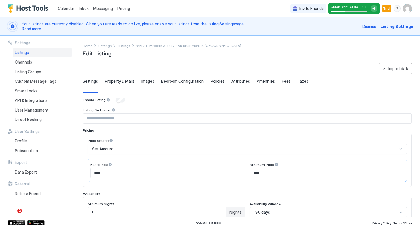
type input "**********"
type input "*"
type textarea "**********"
click at [30, 30] on span "Read more." at bounding box center [32, 28] width 20 height 5
click at [116, 97] on div "**********" at bounding box center [248, 216] width 330 height 307
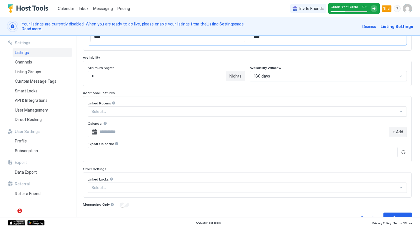
scroll to position [149, 0]
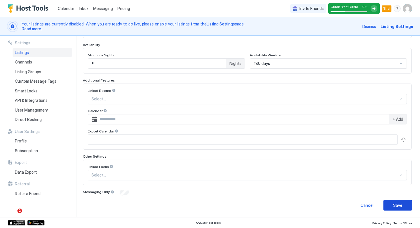
click at [400, 202] on div "Save" at bounding box center [398, 205] width 9 height 6
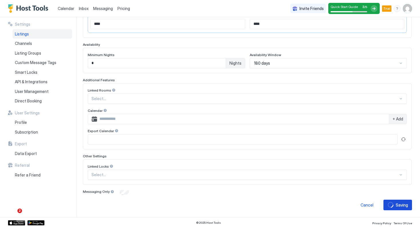
scroll to position [130, 0]
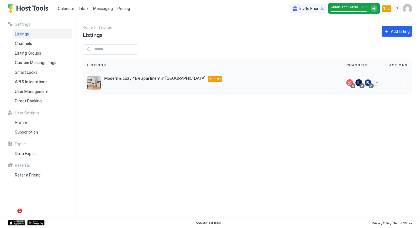
click at [214, 80] on span "PRO" at bounding box center [217, 78] width 7 height 5
click at [214, 79] on span "PRO" at bounding box center [217, 78] width 7 height 5
click at [63, 10] on span "Calendar" at bounding box center [66, 8] width 17 height 5
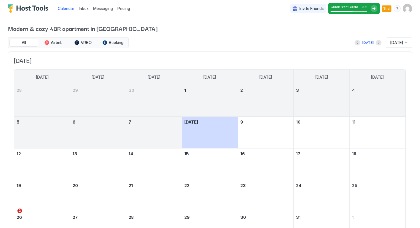
scroll to position [39, 0]
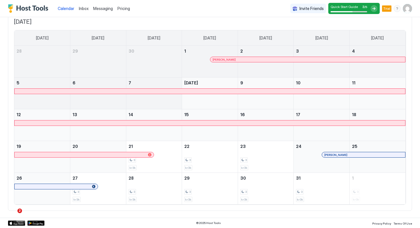
click at [342, 10] on div "Quick Start Guide 3 / 5" at bounding box center [349, 9] width 37 height 8
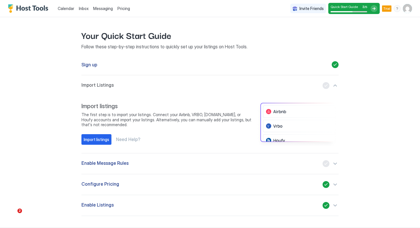
click at [184, 166] on div "Enable Message Rules" at bounding box center [210, 163] width 257 height 7
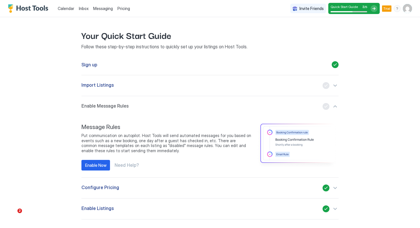
click at [134, 83] on div "Import Listings" at bounding box center [210, 85] width 257 height 7
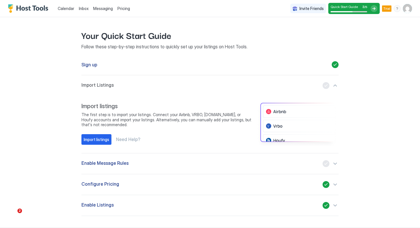
scroll to position [10, 0]
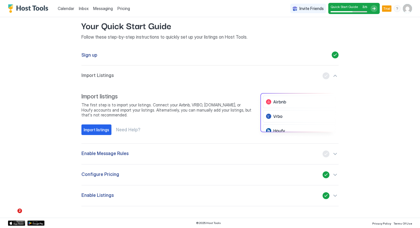
click at [146, 154] on div "Enable Message Rules" at bounding box center [210, 153] width 257 height 7
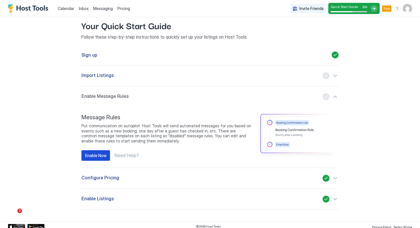
click at [96, 154] on div "Enable Now" at bounding box center [95, 155] width 21 height 6
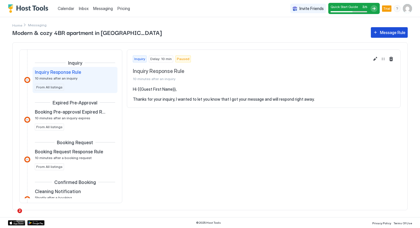
click at [374, 32] on button "Message Rule" at bounding box center [389, 32] width 37 height 11
click at [25, 6] on img "Host Tools Logo" at bounding box center [29, 8] width 43 height 9
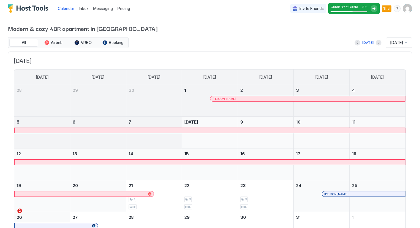
click at [30, 10] on img "Host Tools Logo" at bounding box center [29, 8] width 43 height 9
click at [43, 7] on img "Host Tools Logo" at bounding box center [29, 8] width 43 height 9
click at [81, 7] on span "Inbox" at bounding box center [84, 8] width 10 height 5
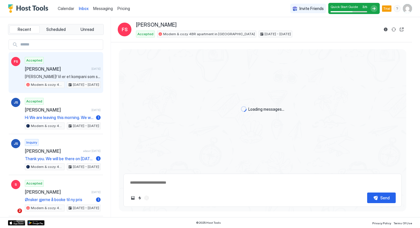
scroll to position [450, 0]
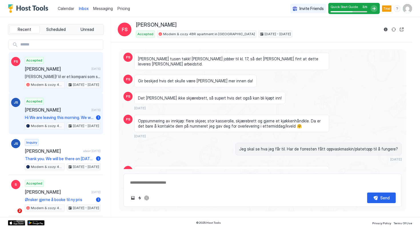
click at [81, 107] on span "[PERSON_NAME]" at bounding box center [57, 110] width 64 height 6
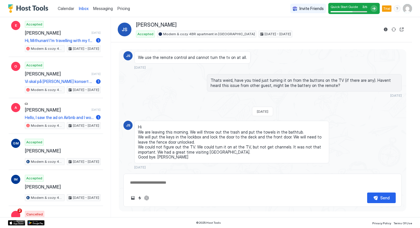
scroll to position [216, 0]
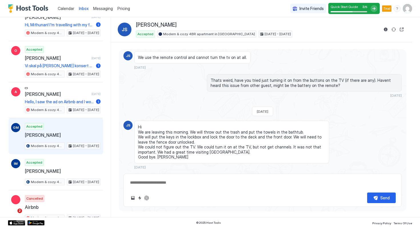
click at [74, 129] on div "Accepted [PERSON_NAME] Modern & cozy 4BR apartment in [GEOGRAPHIC_DATA] [DATE] …" at bounding box center [63, 136] width 76 height 26
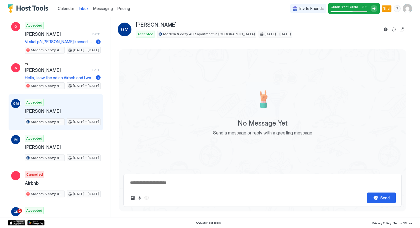
scroll to position [244, 0]
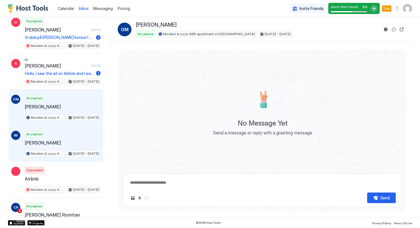
click at [71, 137] on div "Accepted [PERSON_NAME] Modern & cozy 4BR apartment in [GEOGRAPHIC_DATA] [DATE] …" at bounding box center [63, 144] width 76 height 26
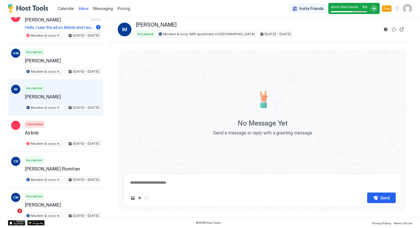
scroll to position [297, 0]
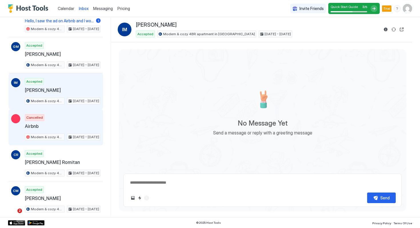
click at [69, 116] on div "Cancelled Airbnb Modern & cozy 4BR apartment in [GEOGRAPHIC_DATA] [DATE] - [DAT…" at bounding box center [63, 127] width 76 height 26
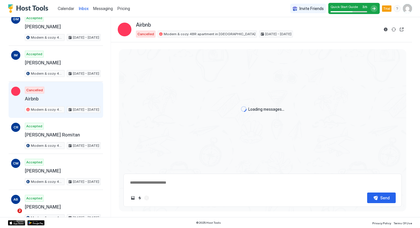
scroll to position [53, 0]
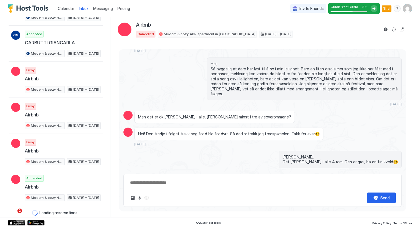
type textarea "*"
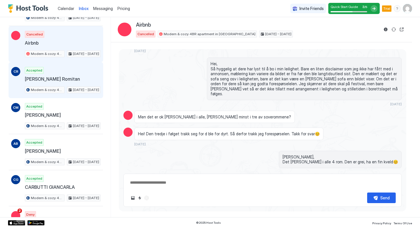
scroll to position [244, 0]
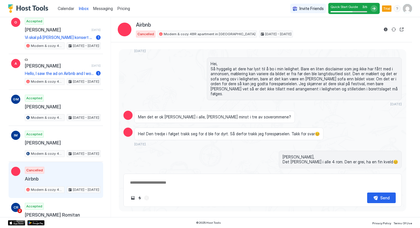
click at [119, 7] on span "Pricing" at bounding box center [124, 8] width 13 height 5
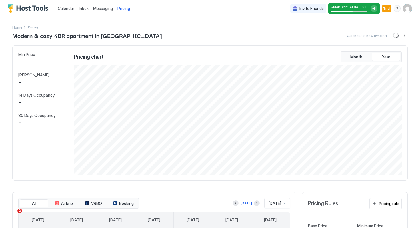
scroll to position [110, 329]
click at [354, 57] on span "Month" at bounding box center [357, 56] width 12 height 5
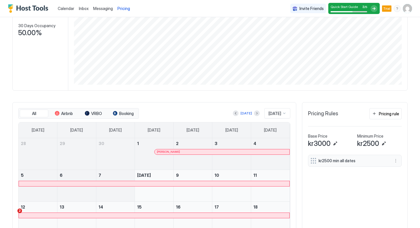
scroll to position [69, 0]
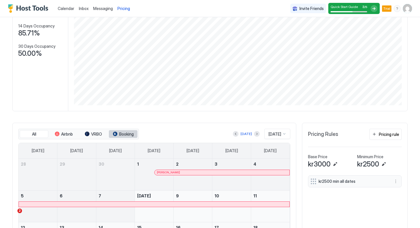
click at [127, 134] on span "Booking" at bounding box center [126, 134] width 15 height 5
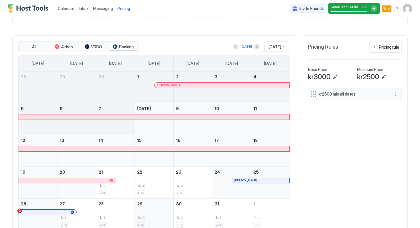
scroll to position [140, 0]
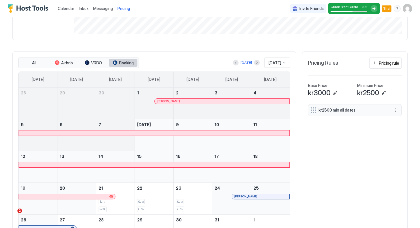
click at [115, 62] on div "tab-group" at bounding box center [115, 62] width 5 height 5
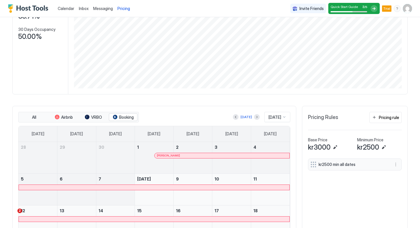
scroll to position [77, 0]
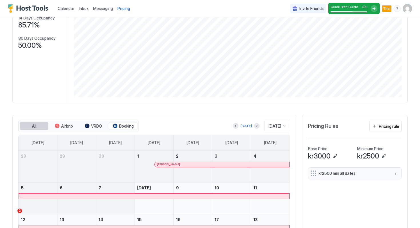
click at [37, 127] on button "All" at bounding box center [34, 126] width 29 height 8
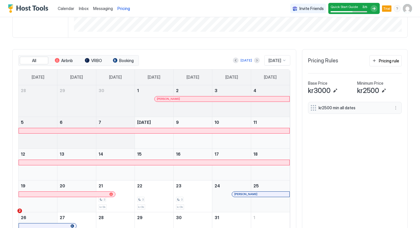
scroll to position [181, 0]
